Goal: Information Seeking & Learning: Learn about a topic

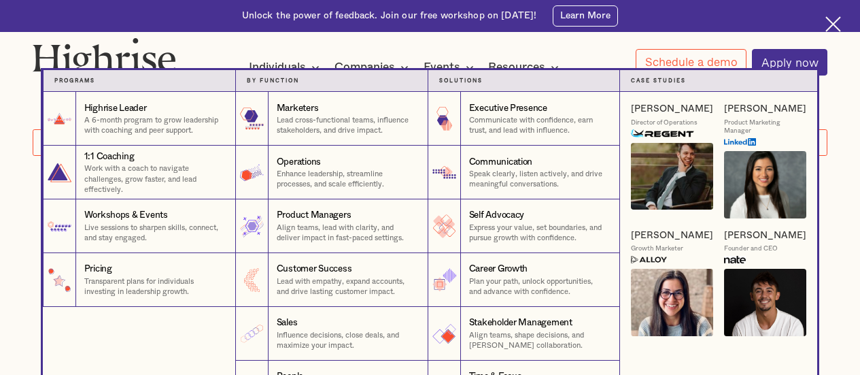
scroll to position [328, 0]
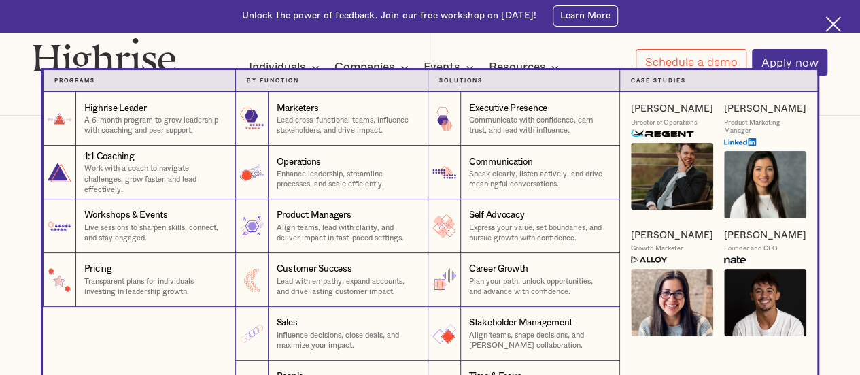
click at [294, 66] on div "Individuals" at bounding box center [277, 67] width 57 height 16
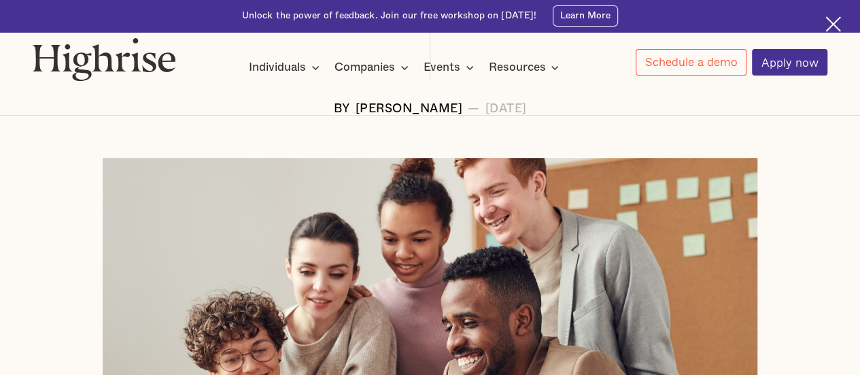
click at [290, 72] on div "Individuals" at bounding box center [277, 67] width 57 height 16
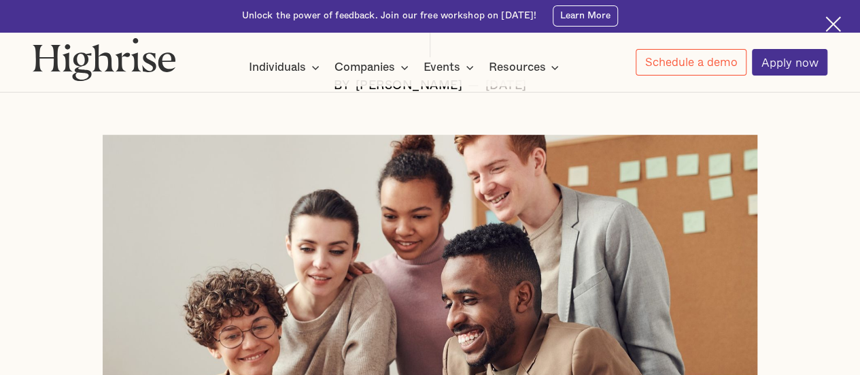
scroll to position [0, 0]
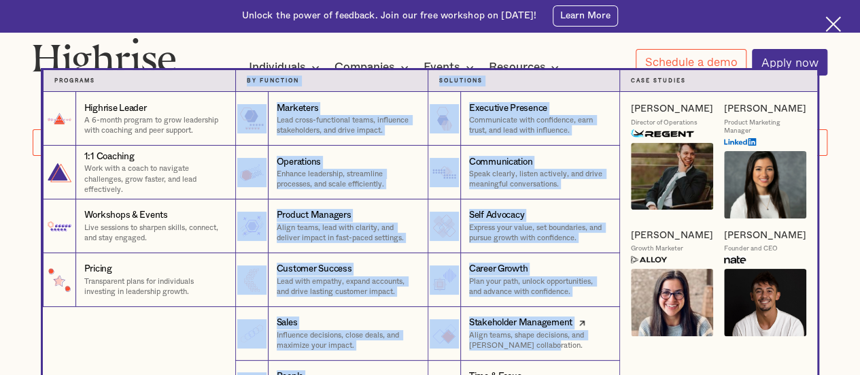
drag, startPoint x: 248, startPoint y: 78, endPoint x: 613, endPoint y: 352, distance: 456.5
click at [613, 352] on div "Programs 1 Highrise Leader A 6-month program to grow leadership with coaching a…" at bounding box center [430, 242] width 774 height 345
copy div "by function 2 Marketers Lead cross-functional teams, influence stakeholders, an…"
click at [327, 84] on div "by function" at bounding box center [332, 80] width 170 height 11
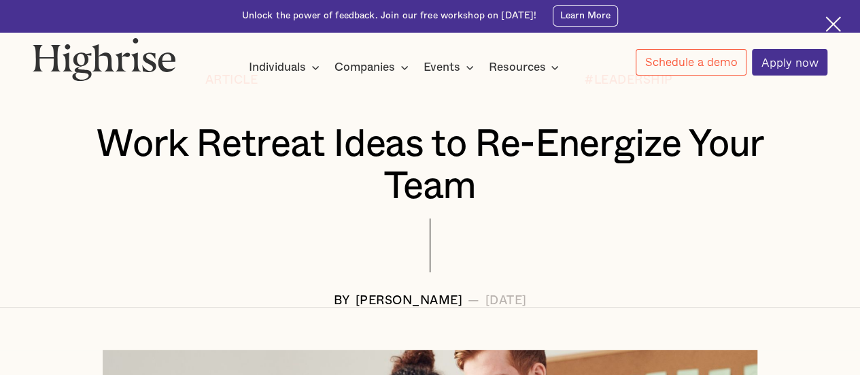
scroll to position [163, 0]
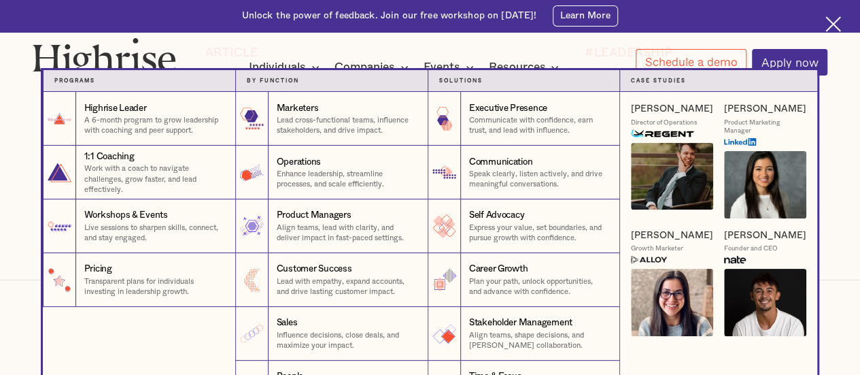
click at [295, 71] on div "by function 2" at bounding box center [331, 81] width 192 height 22
click at [585, 286] on p "Plan your path, unlock opportunities, and advance with confidence." at bounding box center [539, 286] width 140 height 21
click at [584, 233] on p "Express your value, set boundaries, and pursue growth with confidence." at bounding box center [539, 232] width 140 height 21
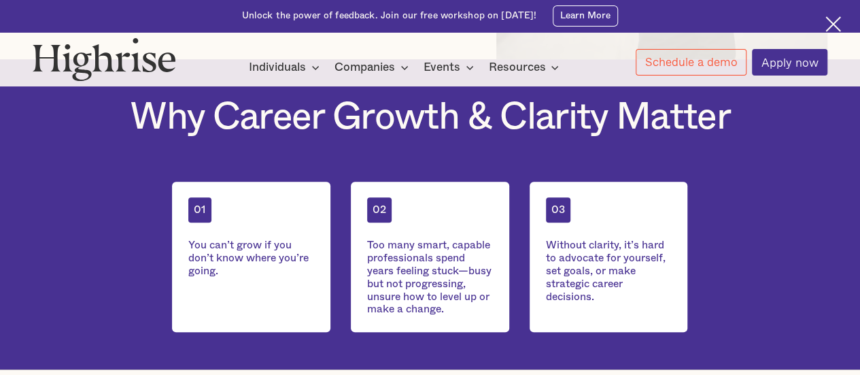
scroll to position [373, 0]
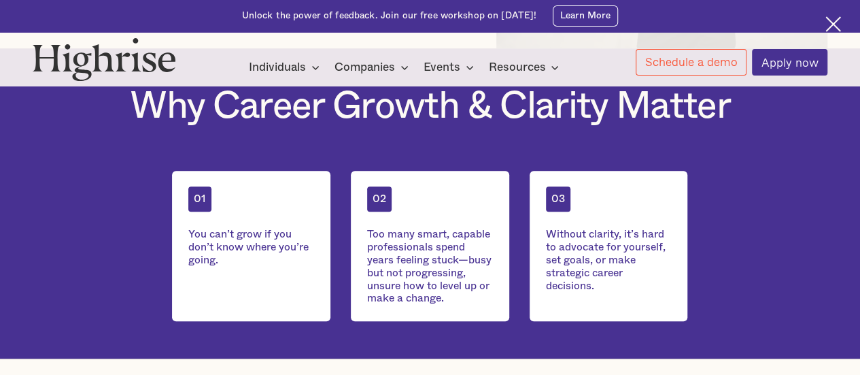
click at [749, 232] on div "Why Career Growth & Clarity Matter 01 You can’t grow if you don’t know where yo…" at bounding box center [430, 203] width 859 height 245
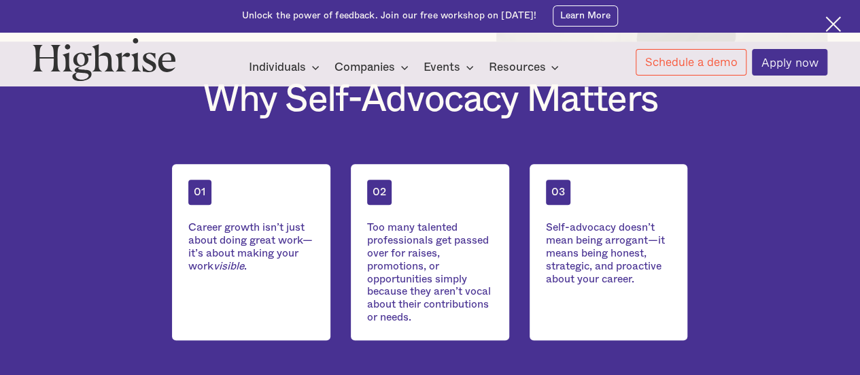
scroll to position [374, 0]
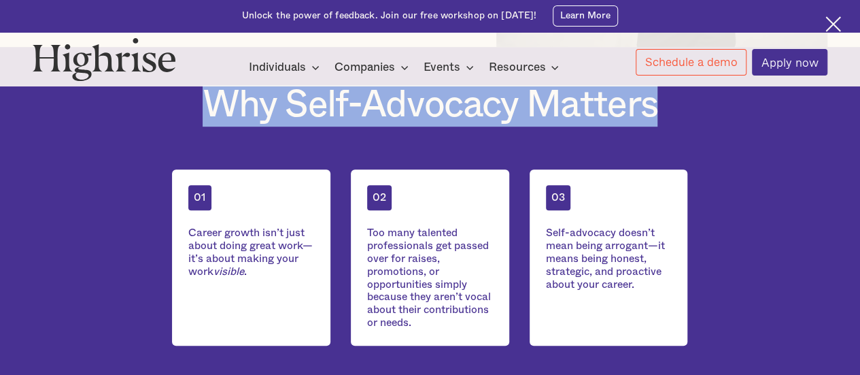
drag, startPoint x: 207, startPoint y: 112, endPoint x: 660, endPoint y: 126, distance: 453.1
click at [658, 126] on h1 "Why Self-Advocacy Matters" at bounding box center [431, 105] width 456 height 41
copy h1 "Why Self-Advocacy Matters"
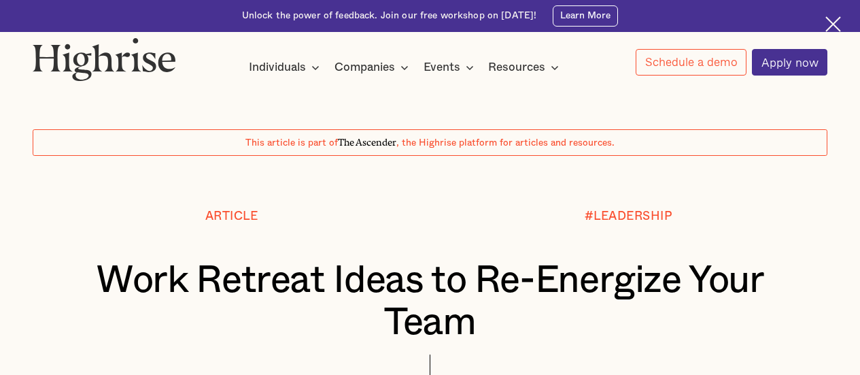
scroll to position [163, 0]
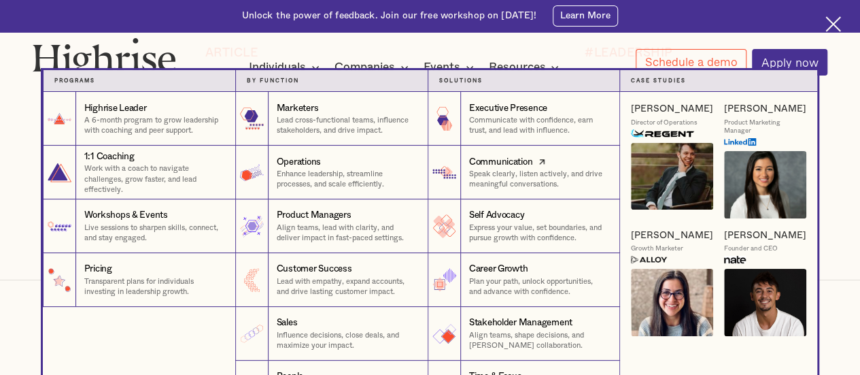
click at [593, 188] on p "Speak clearly, listen actively, and drive meaningful conversations." at bounding box center [539, 179] width 140 height 21
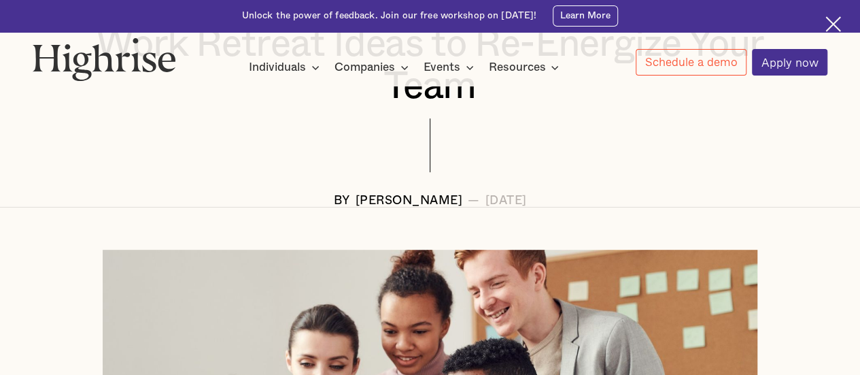
scroll to position [237, 0]
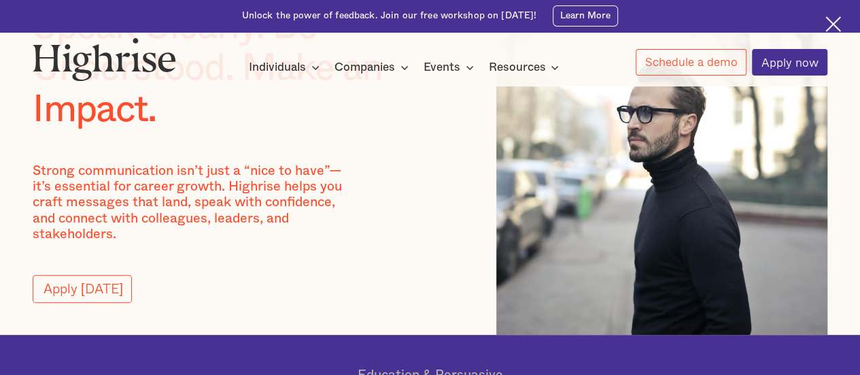
scroll to position [149, 0]
